Goal: Information Seeking & Learning: Learn about a topic

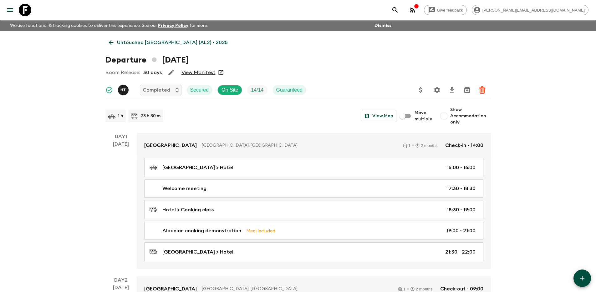
scroll to position [21, 0]
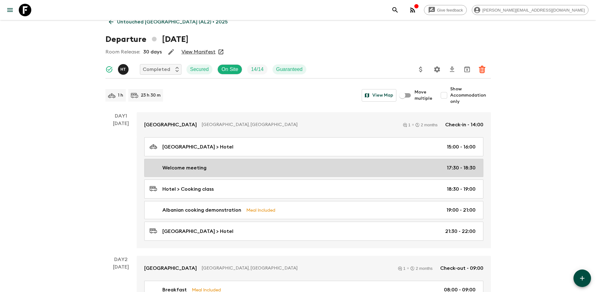
click at [245, 169] on div "Welcome meeting 17:30 - 18:30" at bounding box center [312, 168] width 326 height 8
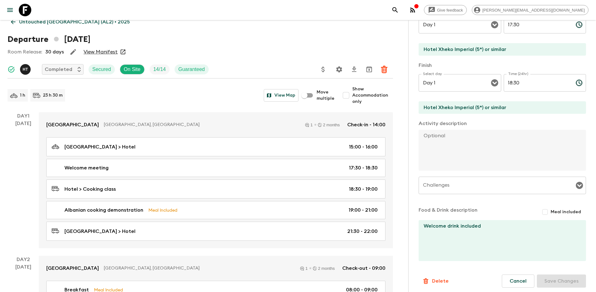
scroll to position [124, 0]
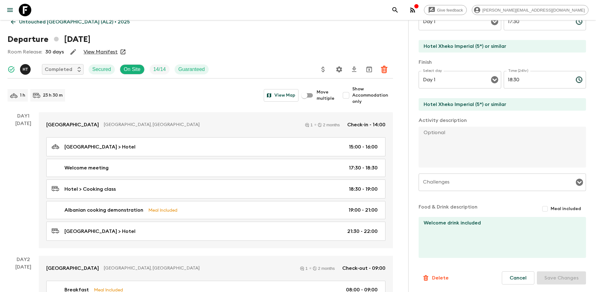
click at [469, 225] on textarea "Welcome drink included" at bounding box center [499, 237] width 162 height 41
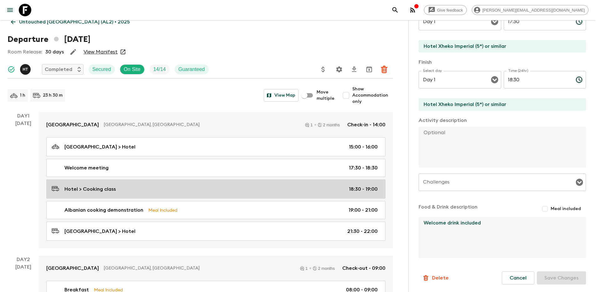
click at [198, 195] on link "Hotel > Cooking class 18:30 - 19:00" at bounding box center [215, 188] width 339 height 19
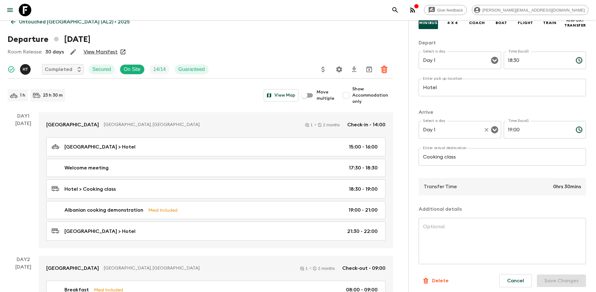
scroll to position [69, 0]
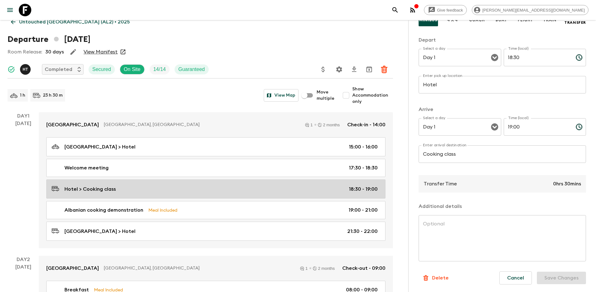
click at [208, 195] on link "Hotel > Cooking class 18:30 - 19:00" at bounding box center [215, 188] width 339 height 19
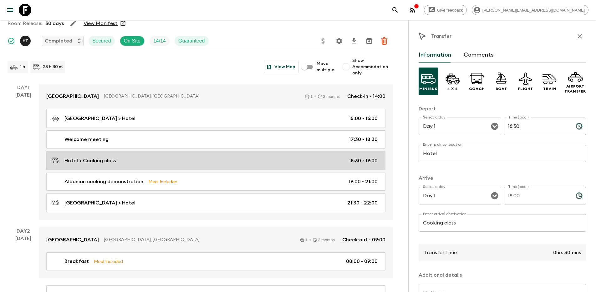
scroll to position [41, 0]
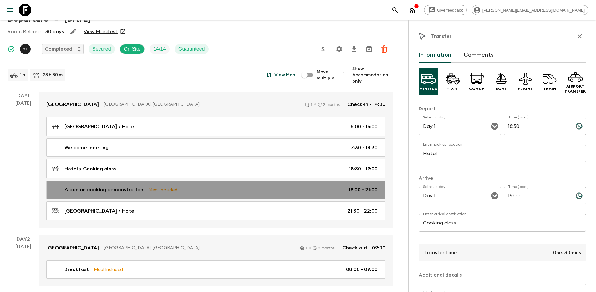
click at [242, 187] on div "Albanian cooking demonstration Meal Included 19:00 - 21:00" at bounding box center [215, 190] width 326 height 8
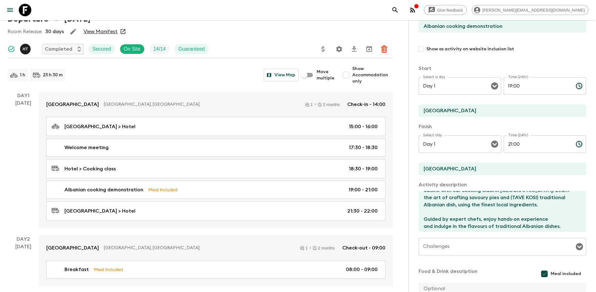
scroll to position [14, 0]
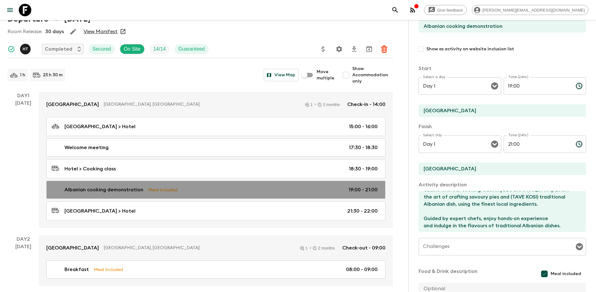
click at [263, 189] on div "Albanian cooking demonstration Meal Included 19:00 - 21:00" at bounding box center [215, 190] width 326 height 8
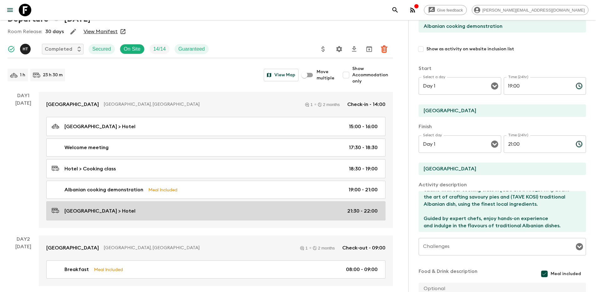
click at [244, 212] on div "[GEOGRAPHIC_DATA] > Hotel 21:30 - 22:00" at bounding box center [215, 211] width 326 height 8
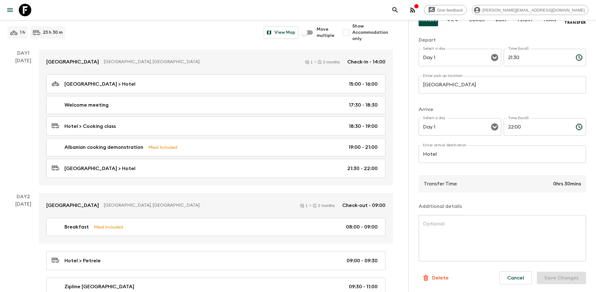
scroll to position [125, 0]
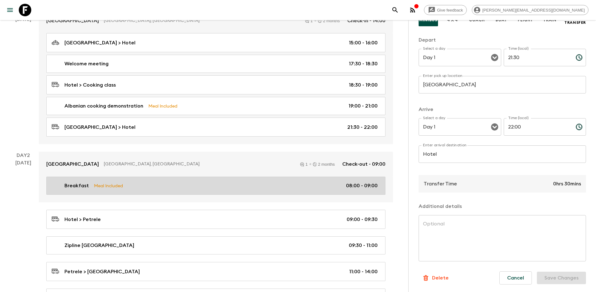
click at [215, 185] on div "Breakfast Meal Included 08:00 - 09:00" at bounding box center [215, 186] width 326 height 8
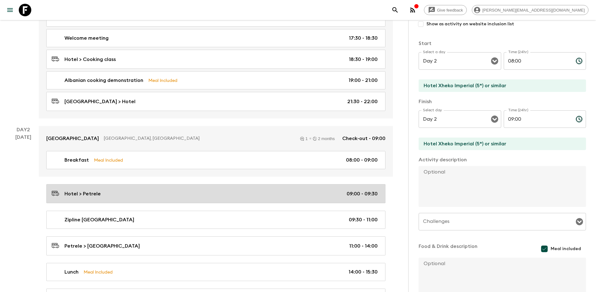
scroll to position [165, 0]
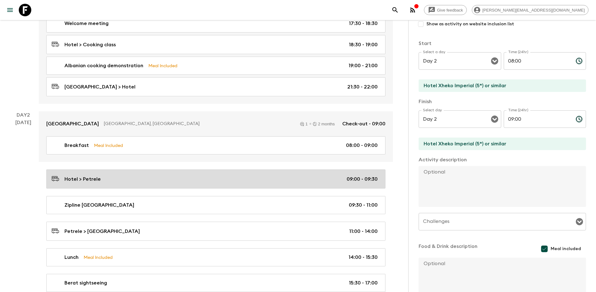
click at [224, 176] on div "Hotel > Petrele 09:00 - 09:30" at bounding box center [215, 179] width 326 height 8
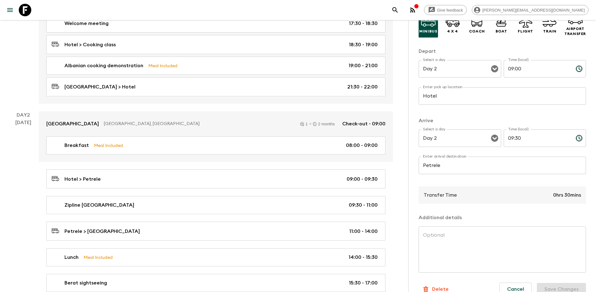
scroll to position [69, 0]
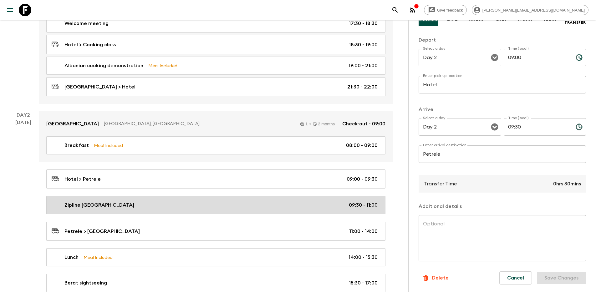
click at [202, 201] on div "Zipline [GEOGRAPHIC_DATA] 09:30 - 11:00" at bounding box center [215, 205] width 326 height 8
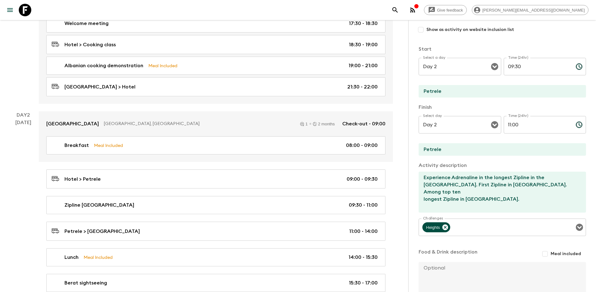
scroll to position [124, 0]
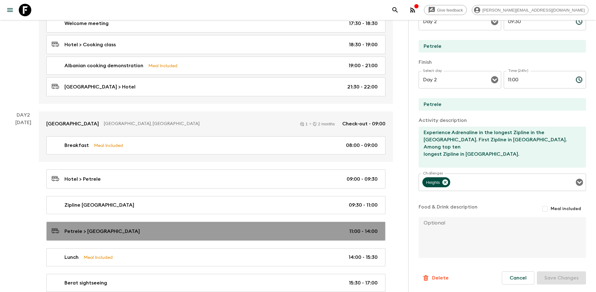
click at [183, 235] on link "Petrele > [GEOGRAPHIC_DATA] 11:00 - 14:00" at bounding box center [215, 231] width 339 height 19
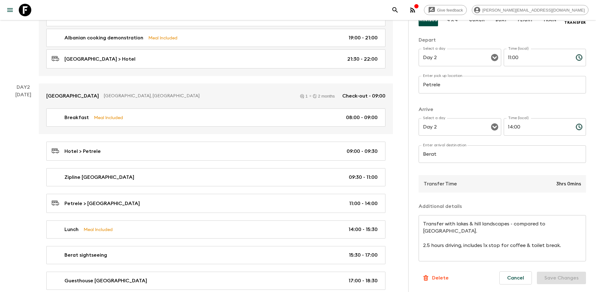
scroll to position [200, 0]
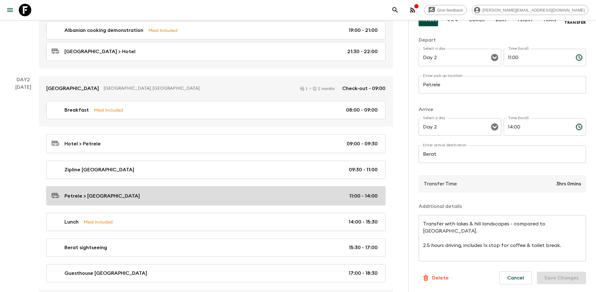
click at [210, 192] on div "Petrele > [GEOGRAPHIC_DATA] 11:00 - 14:00" at bounding box center [215, 196] width 326 height 8
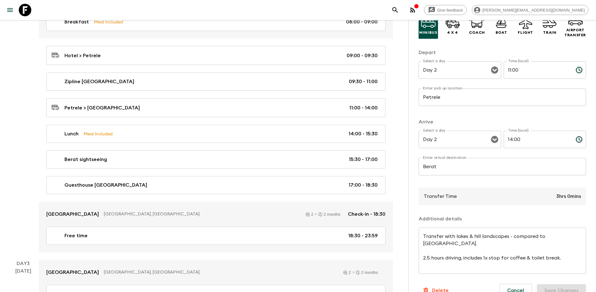
scroll to position [273, 0]
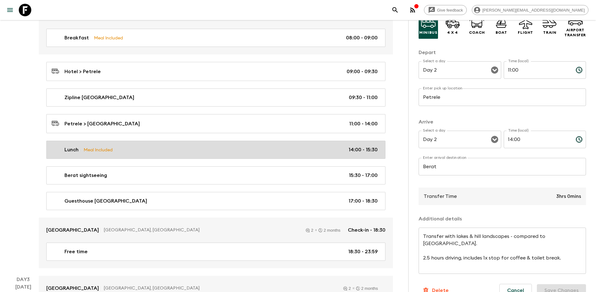
click at [227, 149] on div "Lunch Meal Included 14:00 - 15:30" at bounding box center [215, 150] width 326 height 8
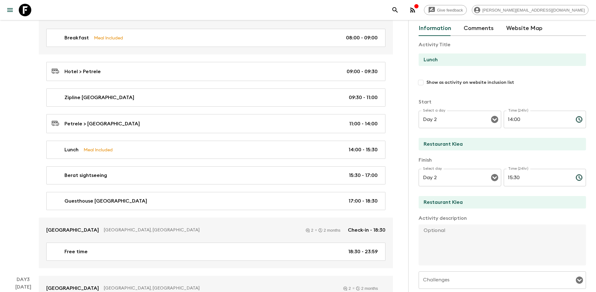
scroll to position [68, 0]
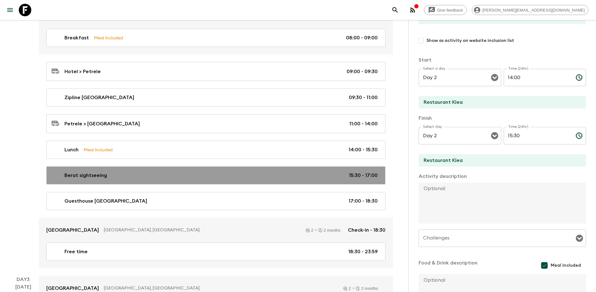
click at [216, 176] on div "Berat sightseeing 15:30 - 17:00" at bounding box center [215, 176] width 326 height 8
type input "Berat sightseeing"
type input "Berat"
type textarea "Visit the well-preserved [GEOGRAPHIC_DATA], a UNESCO World Heritage site, and b…"
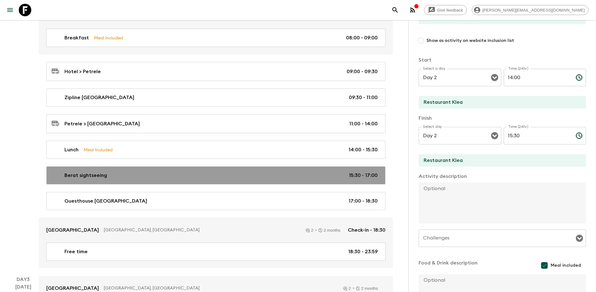
checkbox input "false"
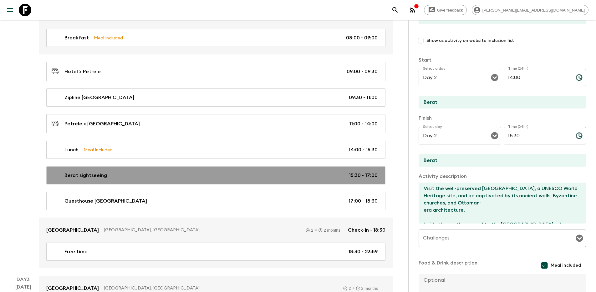
type input "15:30"
type input "17:00"
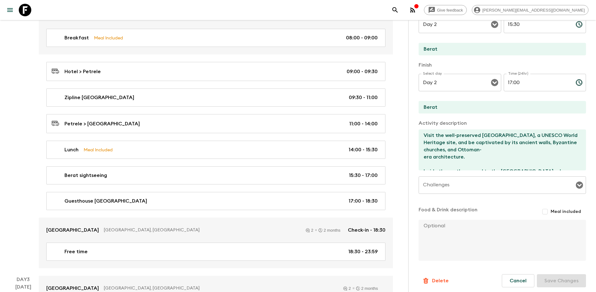
scroll to position [123, 0]
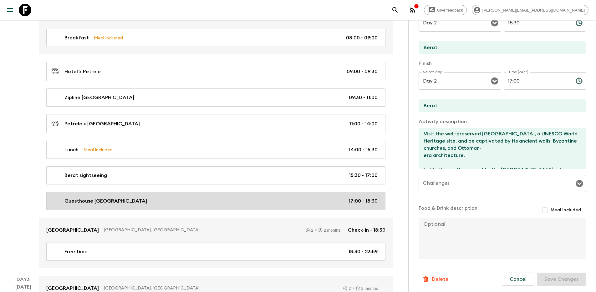
click at [201, 205] on link "Guesthouse [GEOGRAPHIC_DATA] 17:00 - 18:30" at bounding box center [215, 201] width 339 height 18
type input "Guesthouse [GEOGRAPHIC_DATA]"
type textarea "Visit at [GEOGRAPHIC_DATA]."
type textarea "Try homemade raki, Turkish coffee & jam."
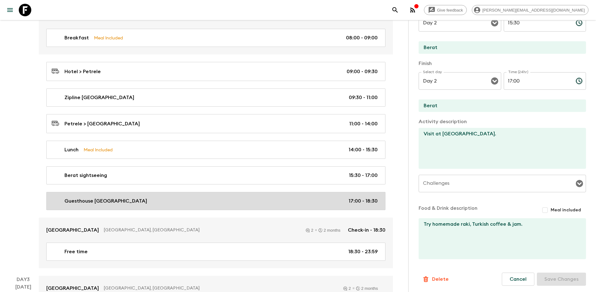
type input "17:00"
type input "18:30"
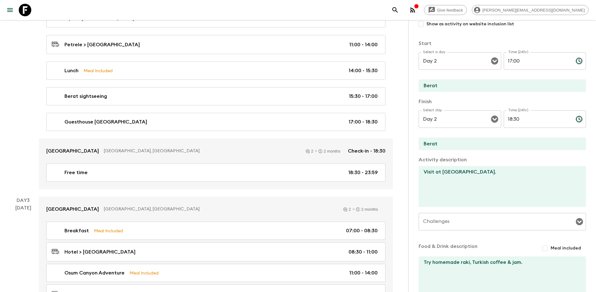
scroll to position [85, 0]
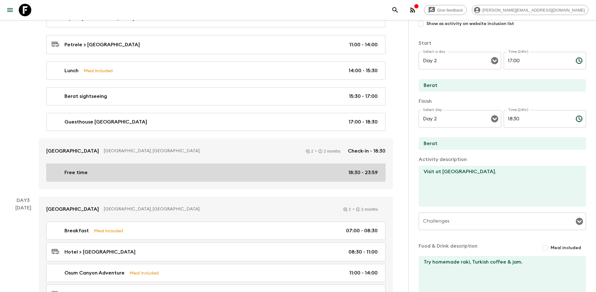
click at [203, 179] on link "Free time 18:30 - 23:59" at bounding box center [215, 173] width 339 height 18
type input "Free time"
type textarea "Free time to explore Berat at leisure."
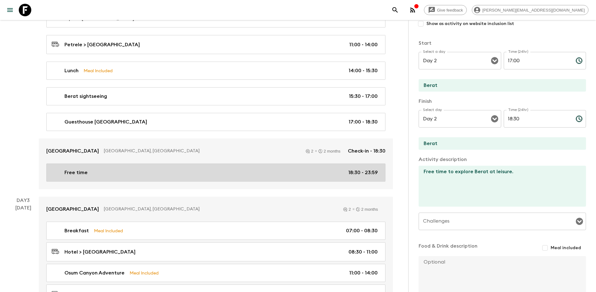
type input "18:30"
type input "23:59"
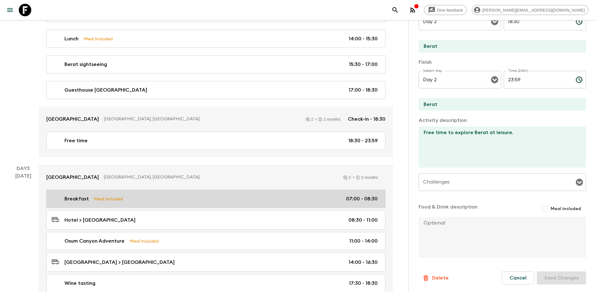
scroll to position [391, 0]
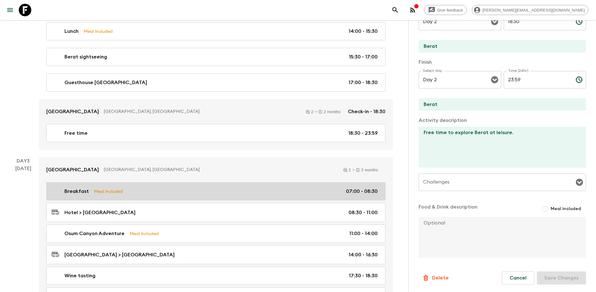
click at [196, 193] on div "Breakfast Meal Included 07:00 - 08:30" at bounding box center [215, 192] width 326 height 8
type input "Breakfast"
type input "[GEOGRAPHIC_DATA] (4*) or similar"
checkbox input "true"
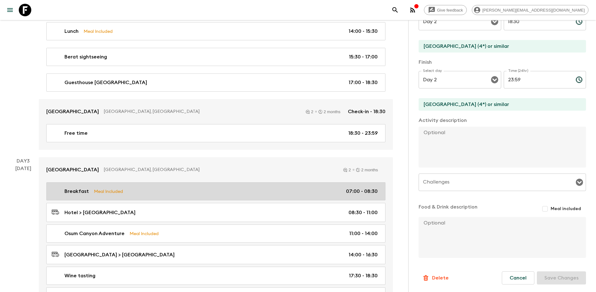
type input "Day 3"
type input "07:00"
type input "Day 3"
type input "08:30"
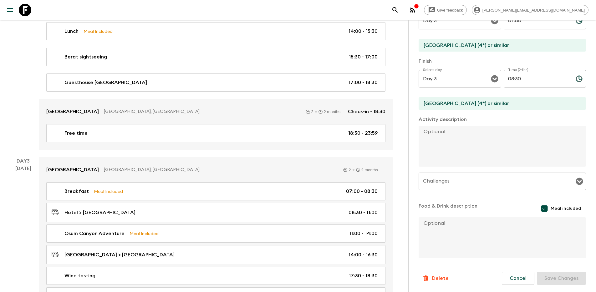
scroll to position [126, 0]
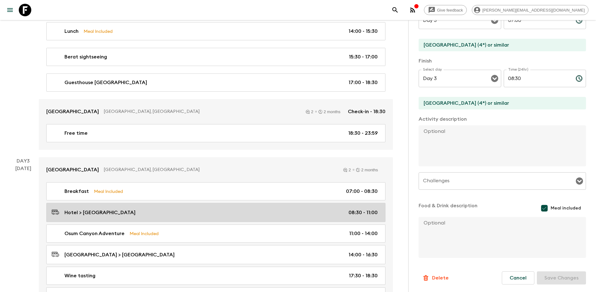
click at [211, 210] on div "Hotel > [GEOGRAPHIC_DATA] 08:30 - 11:00" at bounding box center [215, 212] width 326 height 8
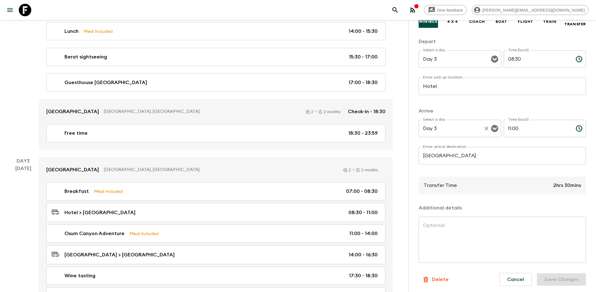
scroll to position [69, 0]
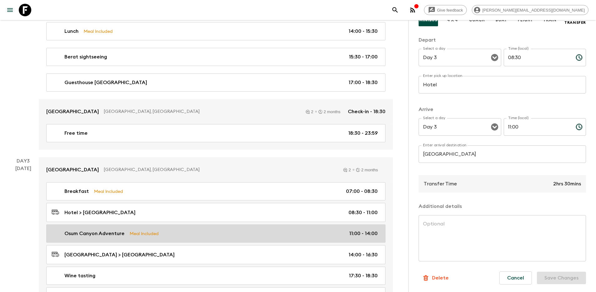
click at [202, 232] on div "Osum Canyon Adventure Meal Included 11:00 - 14:00" at bounding box center [215, 234] width 326 height 8
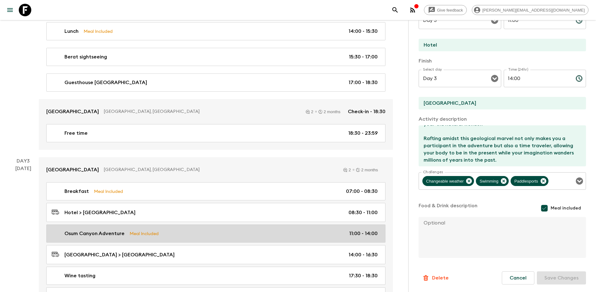
click at [206, 232] on div "Osum Canyon Adventure Meal Included 11:00 - 14:00" at bounding box center [215, 234] width 326 height 8
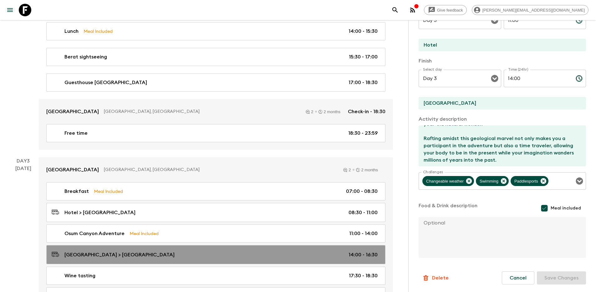
click at [204, 257] on link "[GEOGRAPHIC_DATA] > [GEOGRAPHIC_DATA] 14:00 - 16:30" at bounding box center [215, 254] width 339 height 19
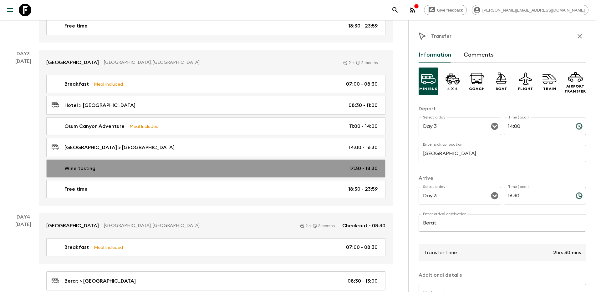
click at [211, 162] on link "Wine tasting 17:30 - 18:30" at bounding box center [215, 168] width 339 height 18
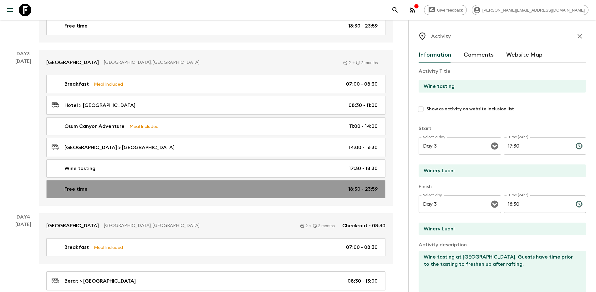
click at [218, 192] on link "Free time 18:30 - 23:59" at bounding box center [215, 189] width 339 height 18
type input "Free time"
type input "Berat"
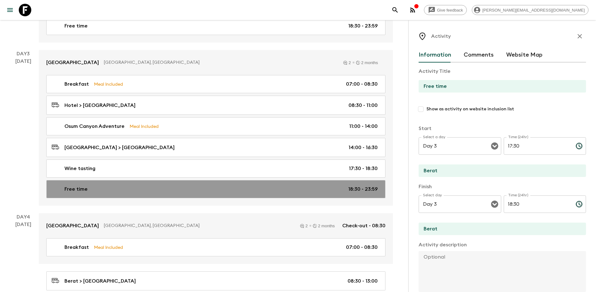
type input "18:30"
type input "23:59"
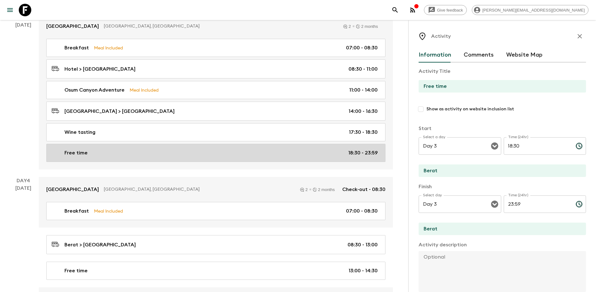
scroll to position [542, 0]
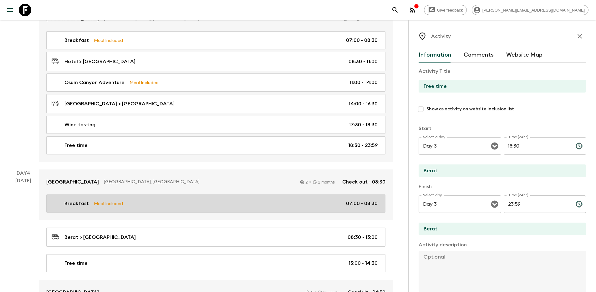
click at [218, 200] on div "Breakfast Meal Included 07:00 - 08:30" at bounding box center [215, 204] width 326 height 8
type input "Breakfast"
type input "[GEOGRAPHIC_DATA] (4*) or similar"
checkbox input "true"
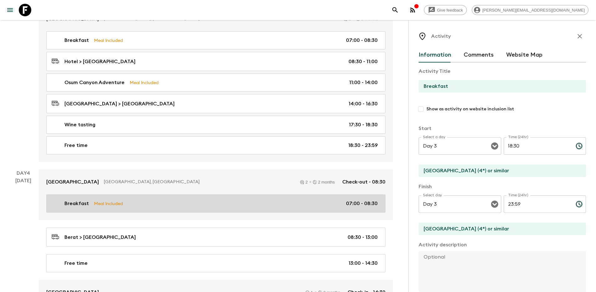
type input "Day 4"
type input "07:00"
type input "Day 4"
type input "08:30"
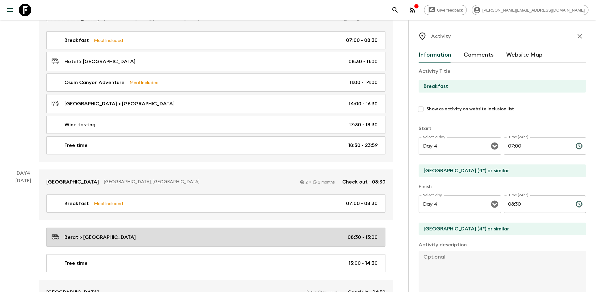
click at [207, 233] on div "Berat > [GEOGRAPHIC_DATA] 08:30 - 13:00" at bounding box center [215, 237] width 326 height 8
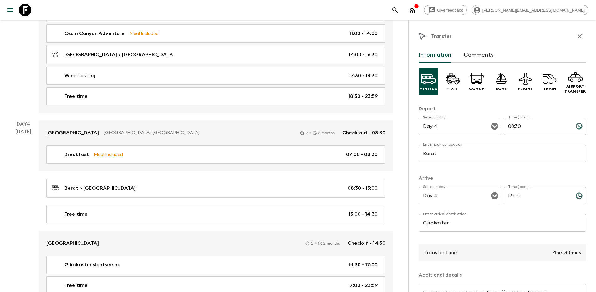
scroll to position [603, 0]
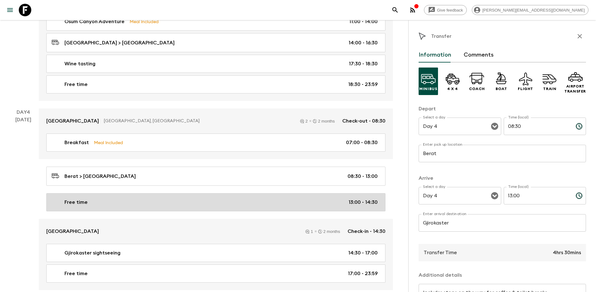
click at [225, 202] on div "Free time 13:00 - 14:30" at bounding box center [215, 203] width 326 height 8
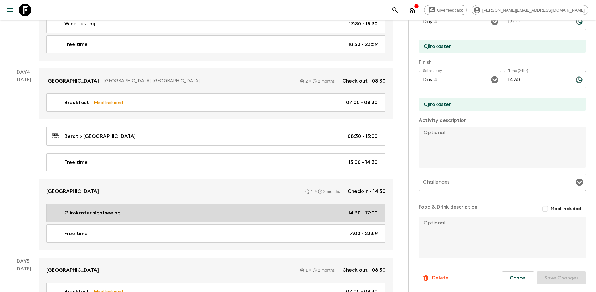
scroll to position [652, 0]
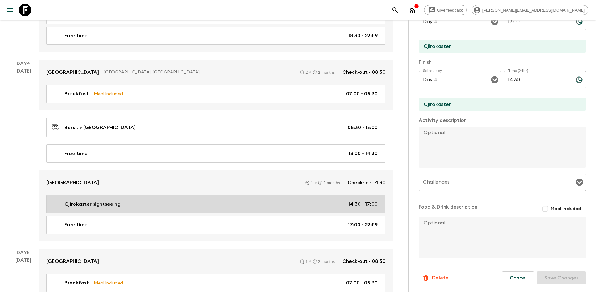
click at [200, 203] on div "Gjirokaster sightseeing 14:30 - 17:00" at bounding box center [215, 204] width 326 height 8
type input "Gjirokaster sightseeing"
type textarea "Visit [GEOGRAPHIC_DATA], [GEOGRAPHIC_DATA] & [GEOGRAPHIC_DATA]. Descriptions be…"
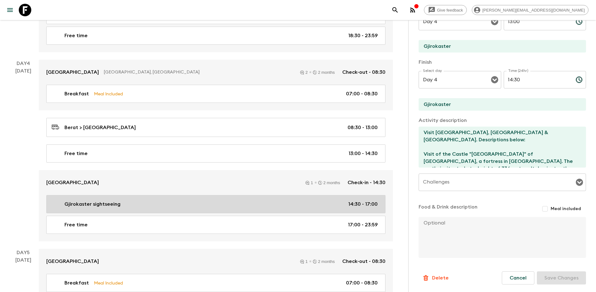
type input "14:30"
type input "17:00"
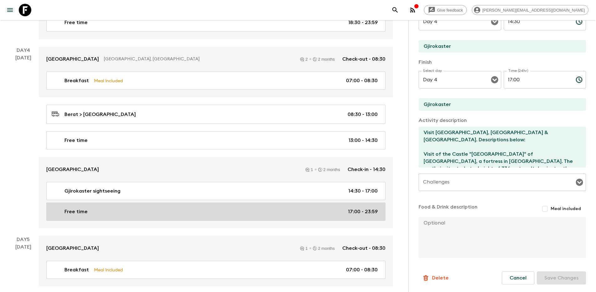
click at [211, 210] on div "Free time 17:00 - 23:59" at bounding box center [215, 212] width 326 height 8
type input "Free time"
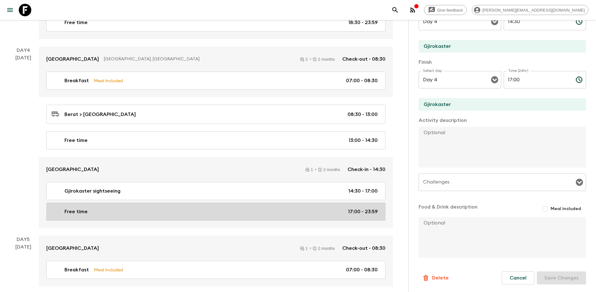
type input "17:00"
type input "23:59"
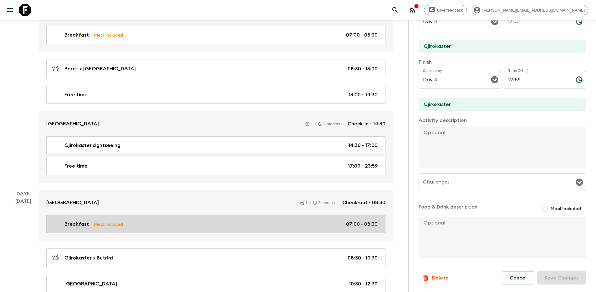
scroll to position [718, 0]
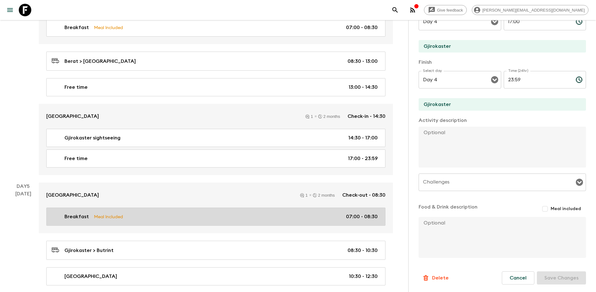
click at [232, 213] on div "Breakfast Meal Included 07:00 - 08:30" at bounding box center [215, 217] width 326 height 8
type input "Breakfast"
type input "Hotel Fantasy (4*) or similar"
checkbox input "true"
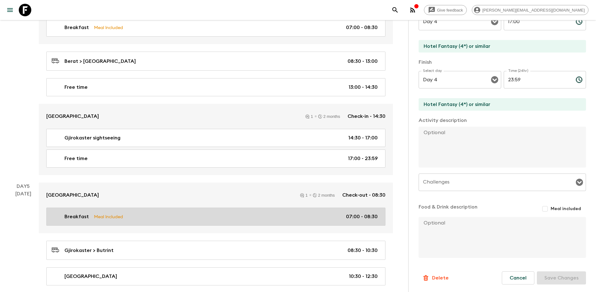
type input "Day 5"
type input "07:00"
type input "Day 5"
type input "08:30"
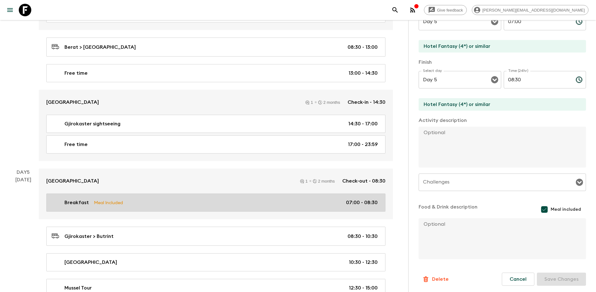
scroll to position [748, 0]
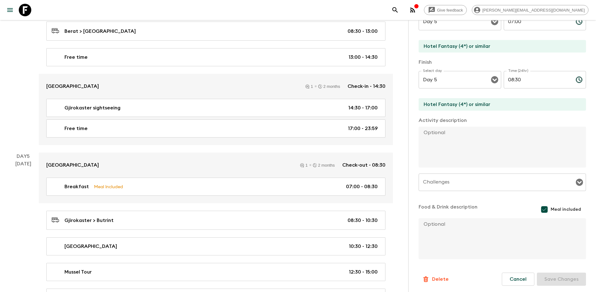
click at [235, 228] on div "[GEOGRAPHIC_DATA] 1 2 months Check-out - 08:30 Breakfast Meal Included 07:00 - …" at bounding box center [216, 268] width 354 height 231
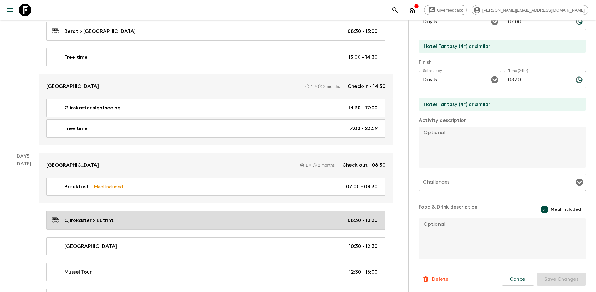
click at [234, 222] on link "Gjirokaster > [GEOGRAPHIC_DATA] 08:30 - 10:30" at bounding box center [215, 220] width 339 height 19
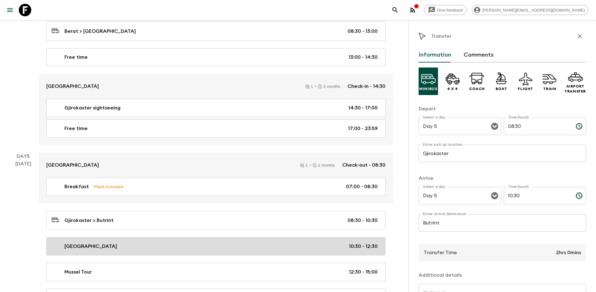
click at [231, 246] on div "[GEOGRAPHIC_DATA] 10:30 - 12:30" at bounding box center [215, 247] width 326 height 8
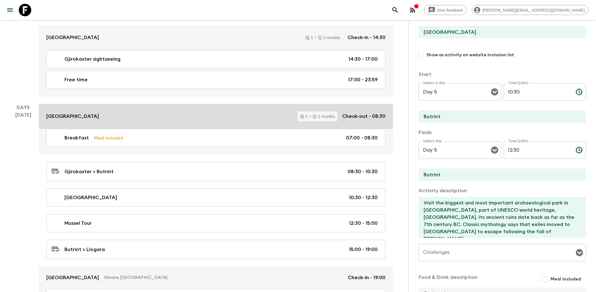
scroll to position [834, 0]
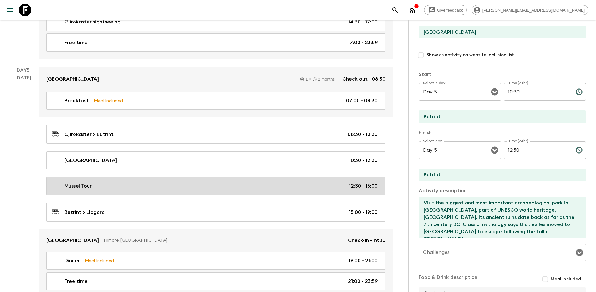
click at [229, 182] on div "Mussel Tour 12:30 - 15:00" at bounding box center [215, 186] width 326 height 8
type input "Mussel Tour"
type input "[GEOGRAPHIC_DATA]"
type textarea "Mussel tour is a unique local experience where you will see the famous blue mus…"
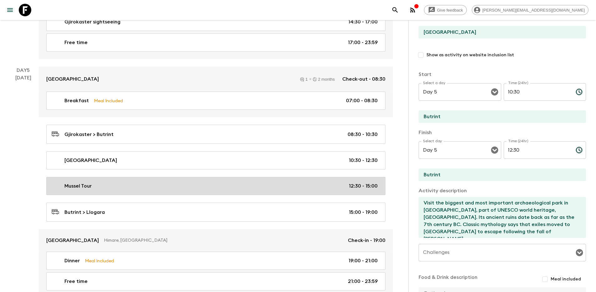
type textarea "Guests get to try dishes but wouldn't class as full meal."
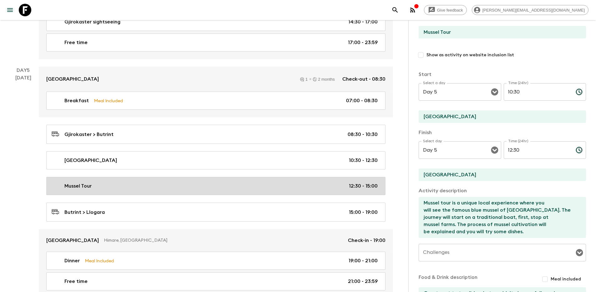
type input "12:30"
type input "15:00"
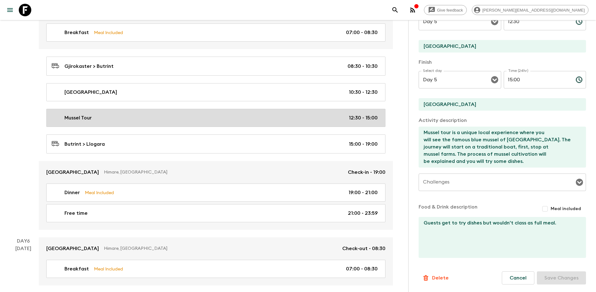
scroll to position [907, 0]
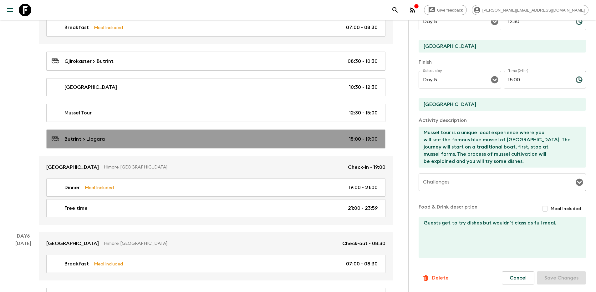
click at [214, 137] on div "Butrint > Llogara 15:00 - 19:00" at bounding box center [215, 139] width 326 height 8
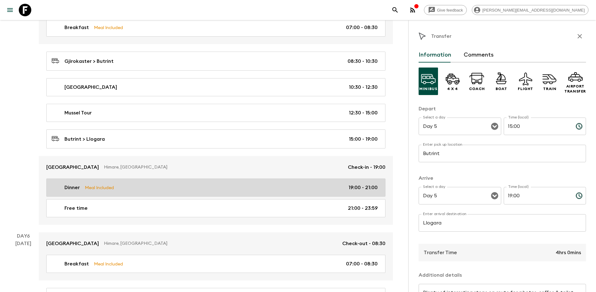
click at [220, 188] on div "Dinner Meal Included 19:00 - 21:00" at bounding box center [215, 188] width 326 height 8
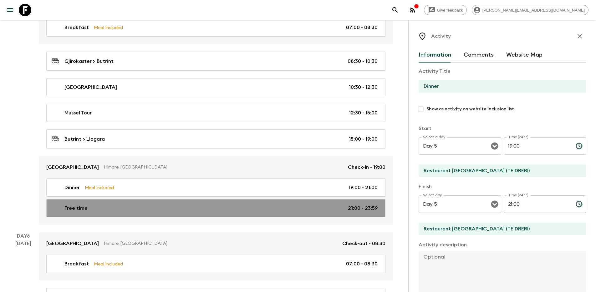
click at [222, 208] on div "Free time 21:00 - 23:59" at bounding box center [215, 209] width 326 height 8
type input "Free time"
type input "[GEOGRAPHIC_DATA]"
checkbox input "false"
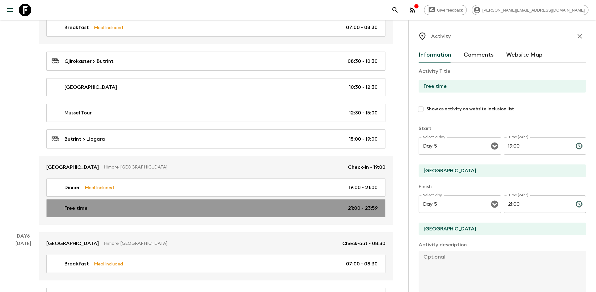
type input "21:00"
type input "23:59"
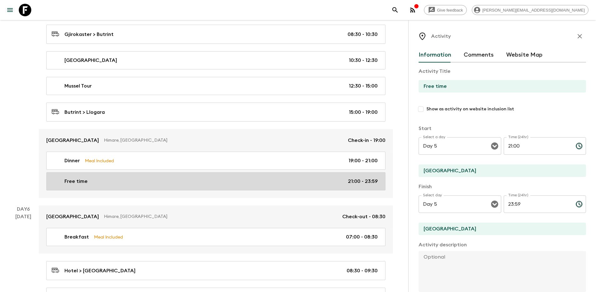
scroll to position [948, 0]
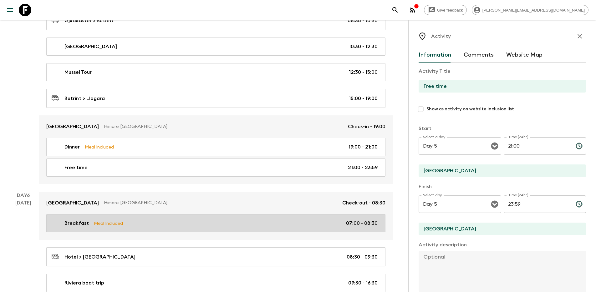
click at [231, 223] on div "Breakfast Meal Included 07:00 - 08:30" at bounding box center [215, 224] width 326 height 8
type input "Breakfast"
type input "[GEOGRAPHIC_DATA] (4*) or similar"
checkbox input "true"
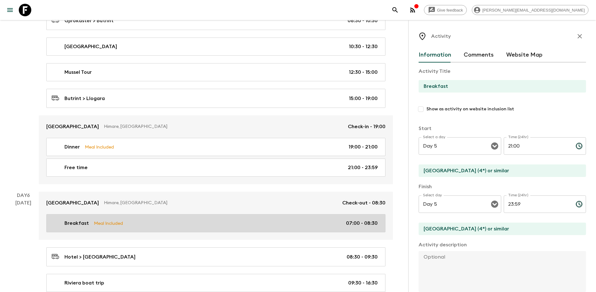
type input "Day 6"
type input "07:00"
type input "Day 6"
type input "08:30"
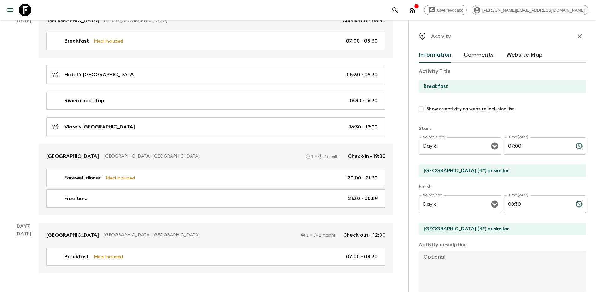
scroll to position [1142, 0]
